Goal: Transaction & Acquisition: Purchase product/service

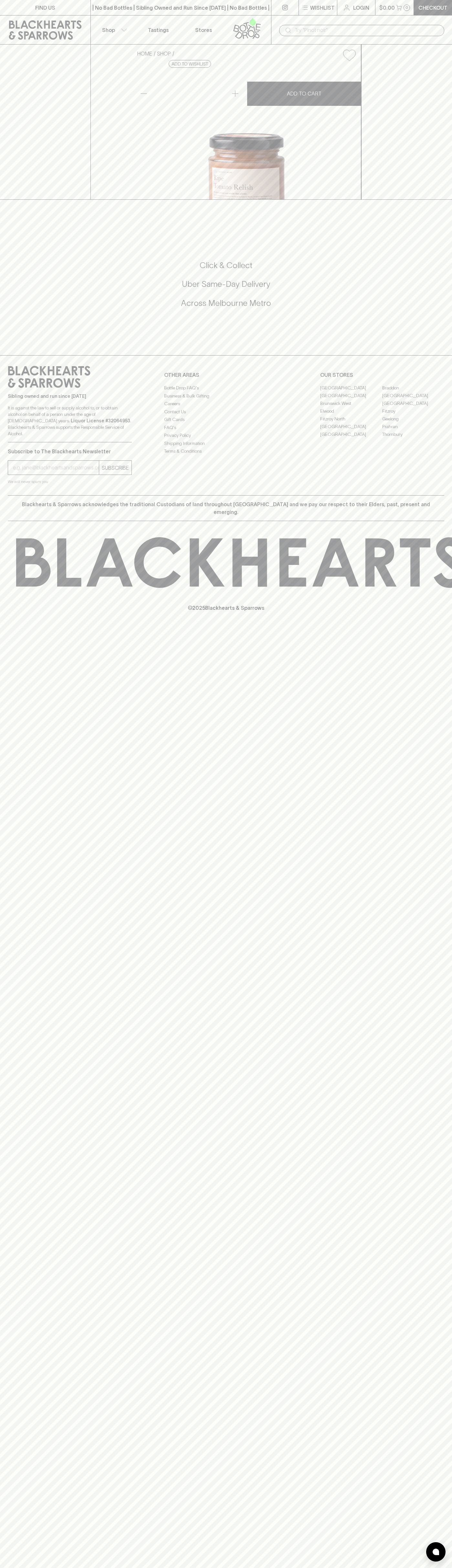
click at [442, 20] on div "​" at bounding box center [361, 30] width 181 height 29
click at [437, 1121] on div "FIND US | No Bad Bottles | Sibling Owned and Run Since [DATE] | No Bad Bottles …" at bounding box center [226, 784] width 452 height 1568
click at [62, 1567] on html "FIND US | No Bad Bottles | Sibling Owned and Run Since [DATE] | No Bad Bottles …" at bounding box center [226, 784] width 452 height 1568
click at [1, 425] on div "FIND US | No Bad Bottles | Sibling Owned and Run Since [DATE] | No Bad Bottles …" at bounding box center [226, 784] width 452 height 1568
